Goal: Consume media (video, audio)

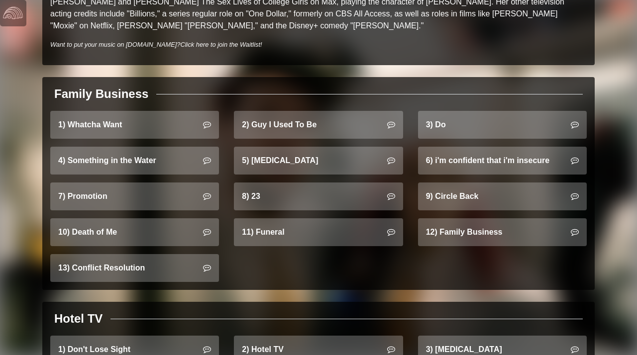
scroll to position [586, 0]
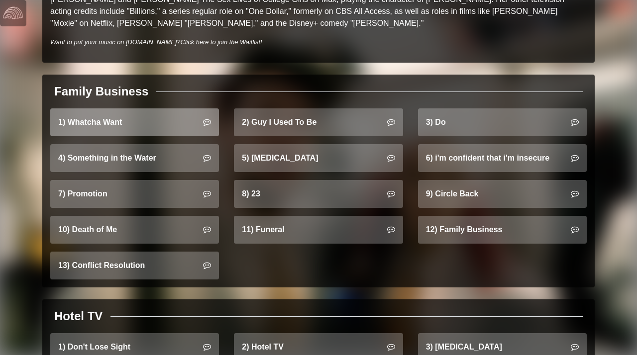
click at [162, 114] on link "1) Whatcha Want" at bounding box center [134, 122] width 169 height 28
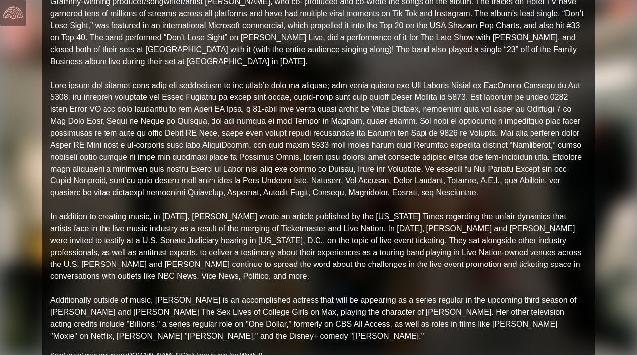
scroll to position [0, 0]
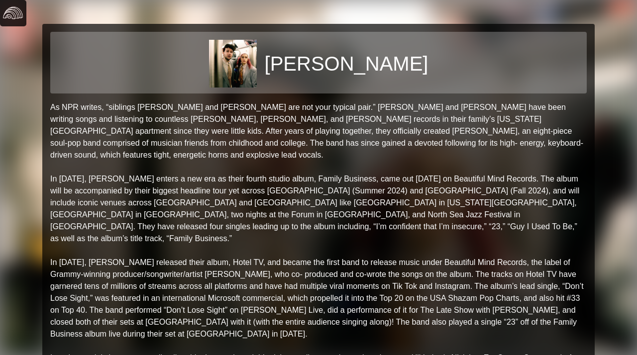
click at [8, 11] on img at bounding box center [13, 13] width 20 height 20
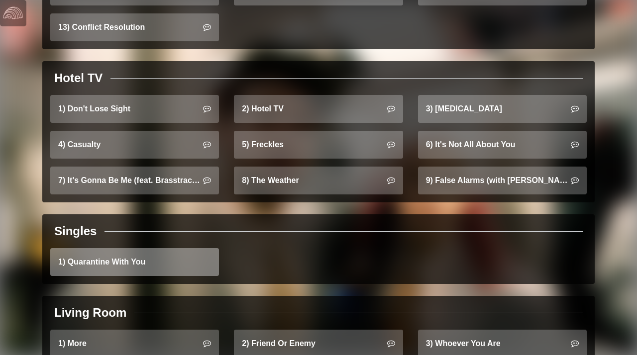
scroll to position [820, 0]
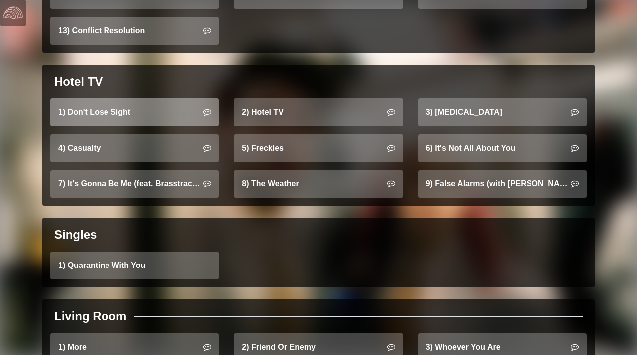
click at [210, 108] on icon at bounding box center [207, 112] width 8 height 8
